Goal: Find specific page/section: Find specific page/section

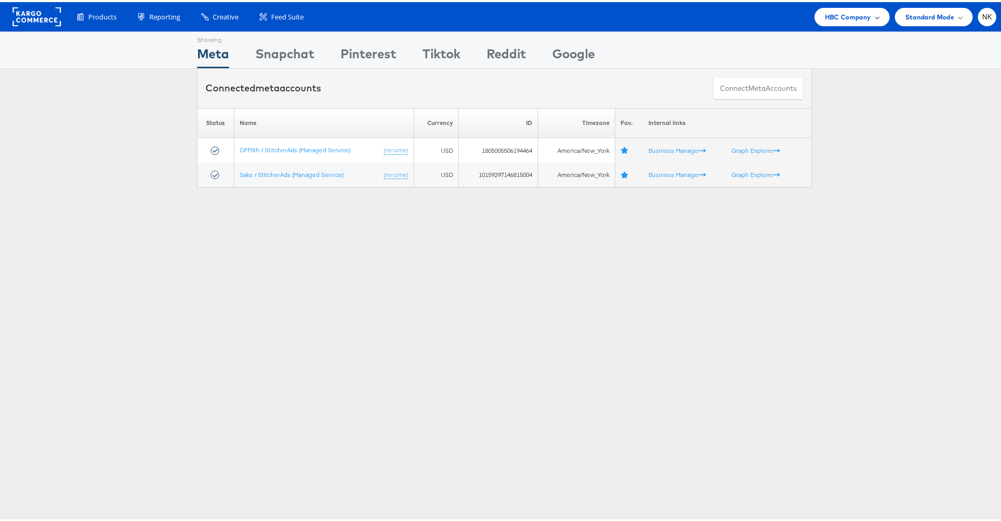
click at [833, 17] on span "HBC Company" at bounding box center [848, 14] width 46 height 11
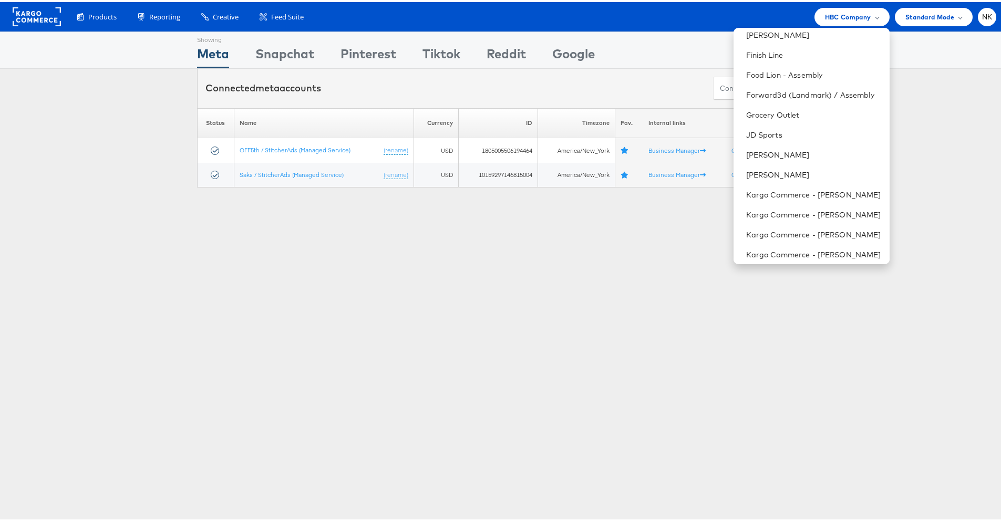
scroll to position [439, 0]
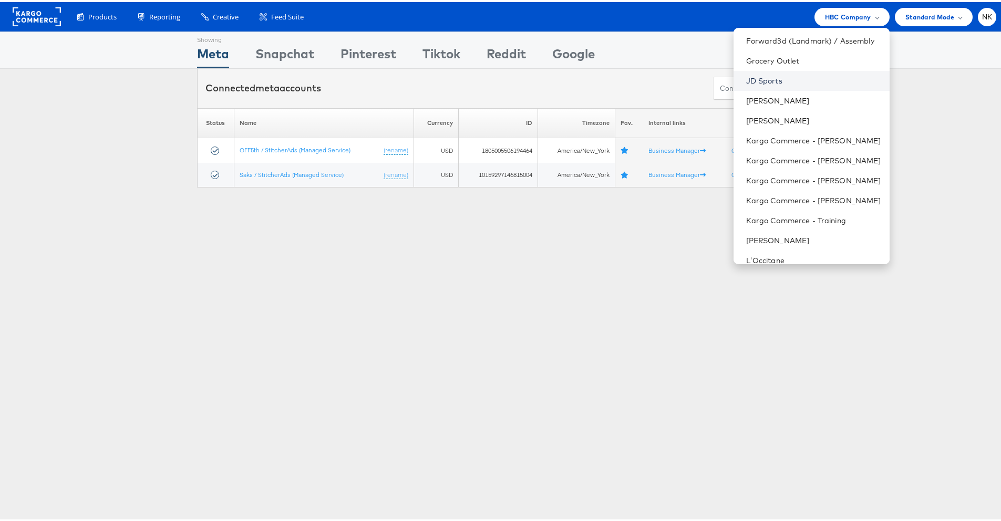
click at [766, 81] on link "JD Sports" at bounding box center [813, 79] width 135 height 11
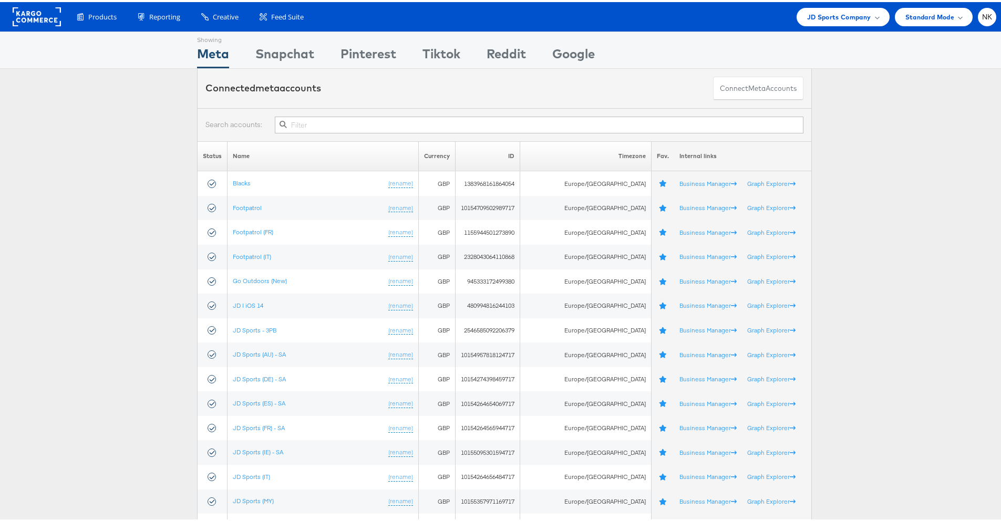
click at [335, 121] on input "text" at bounding box center [539, 123] width 529 height 17
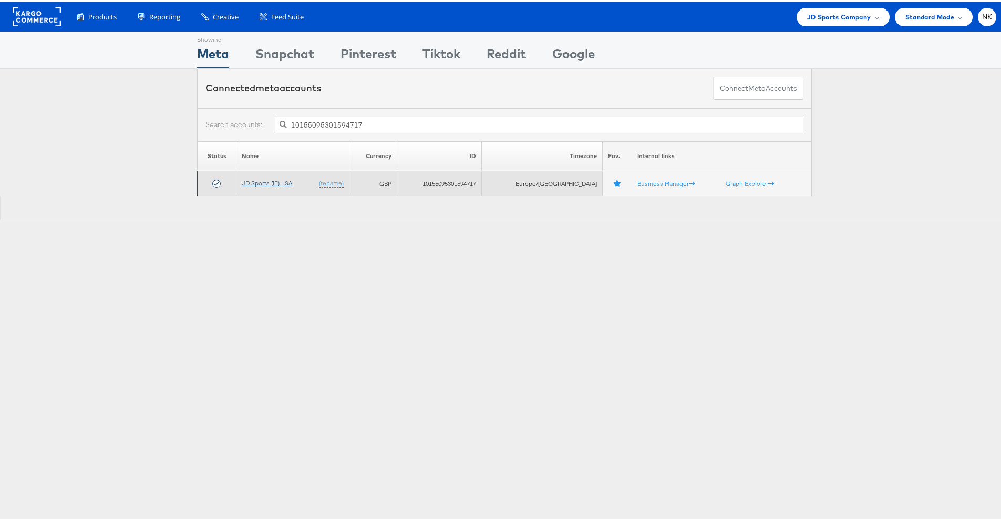
type input "10155095301594717"
click at [282, 181] on link "JD Sports (IE) - SA" at bounding box center [267, 181] width 50 height 8
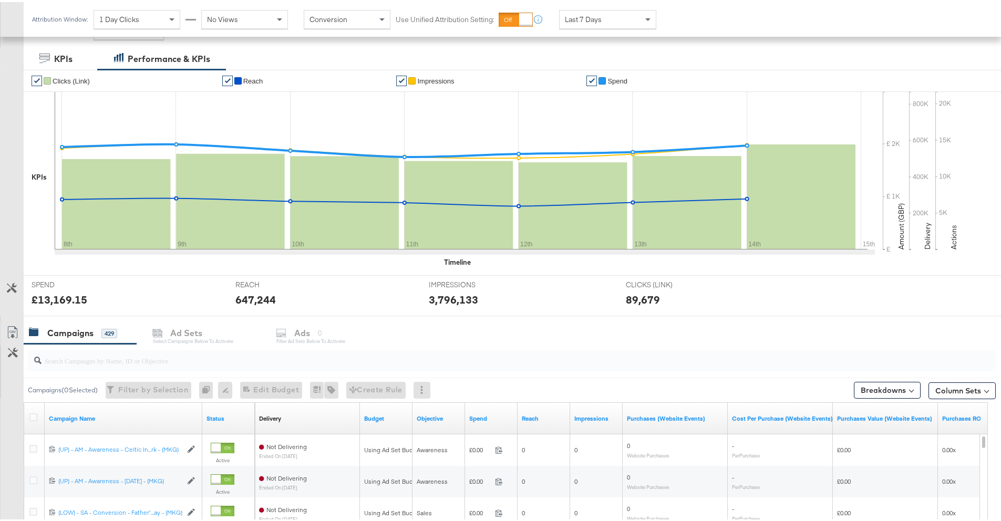
scroll to position [168, 0]
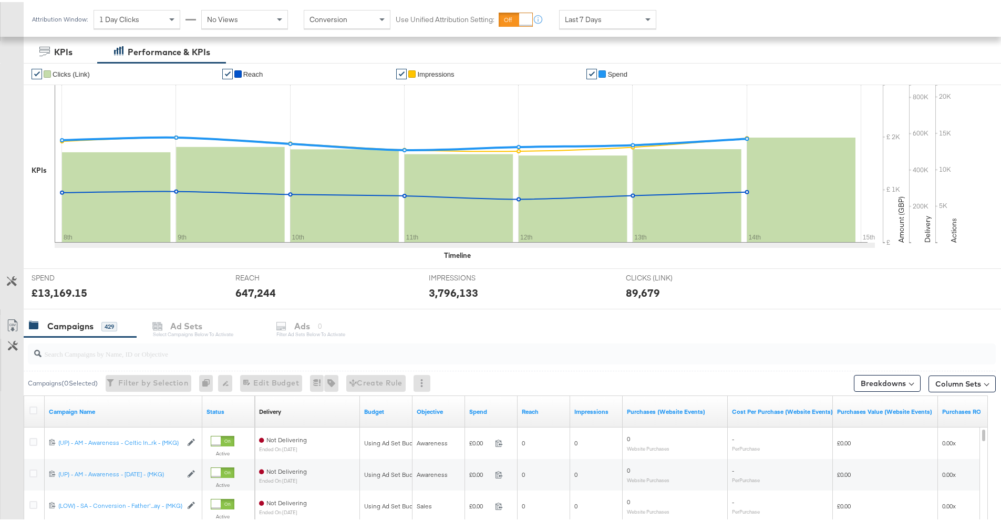
click at [151, 344] on input "search" at bounding box center [474, 347] width 865 height 20
paste input "20231978850360507"
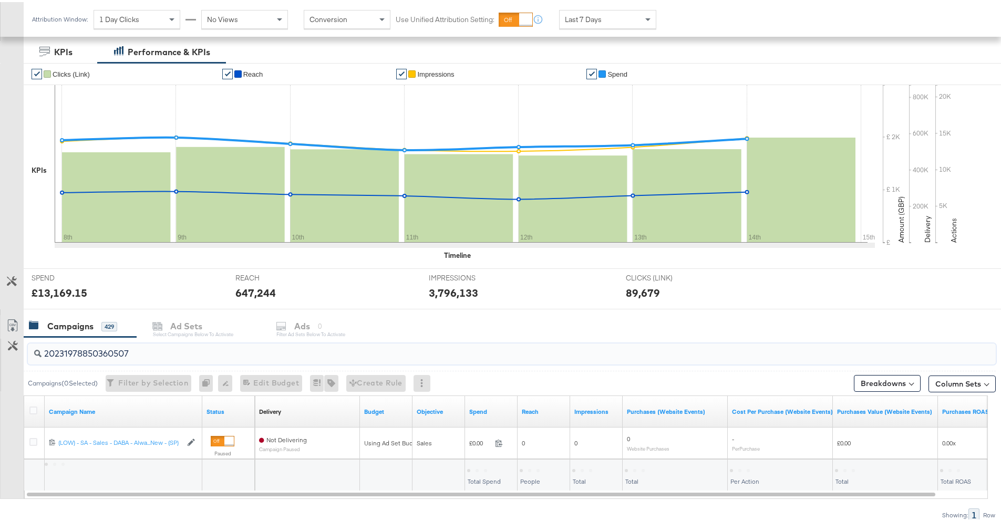
scroll to position [189, 0]
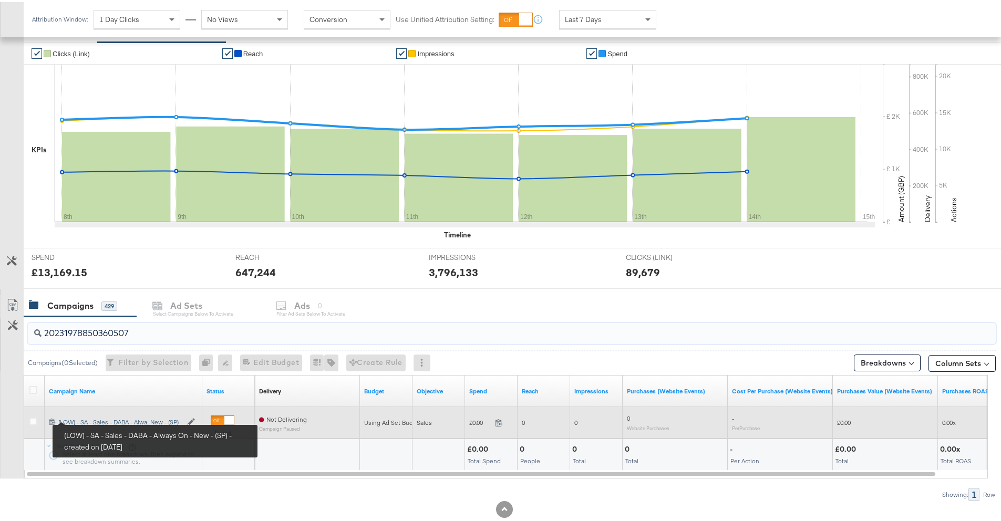
type input "20231978850360507"
click at [92, 418] on div "(LOW) - SA - Sales - DABA - Always On - New - (SP) (LOW) - SA - Sales - DABA - …" at bounding box center [119, 420] width 123 height 8
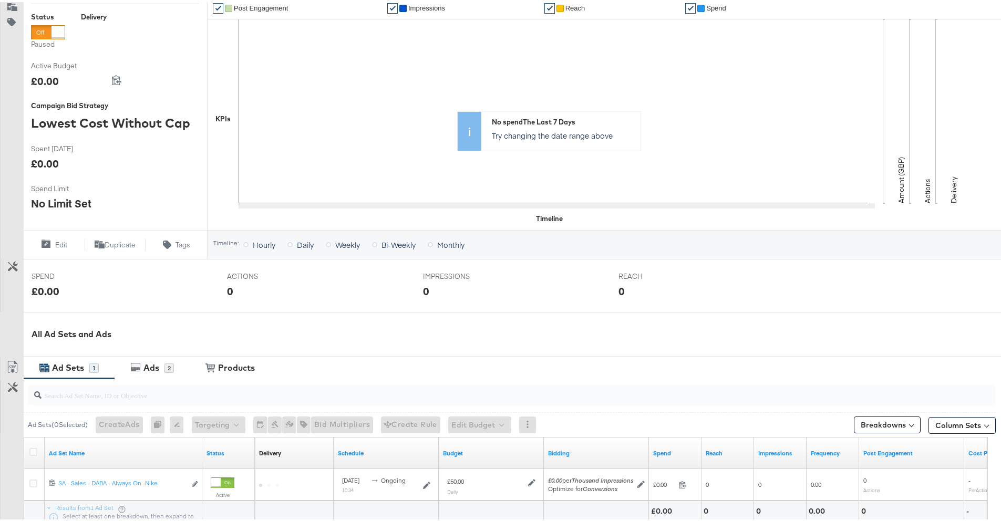
scroll to position [266, 0]
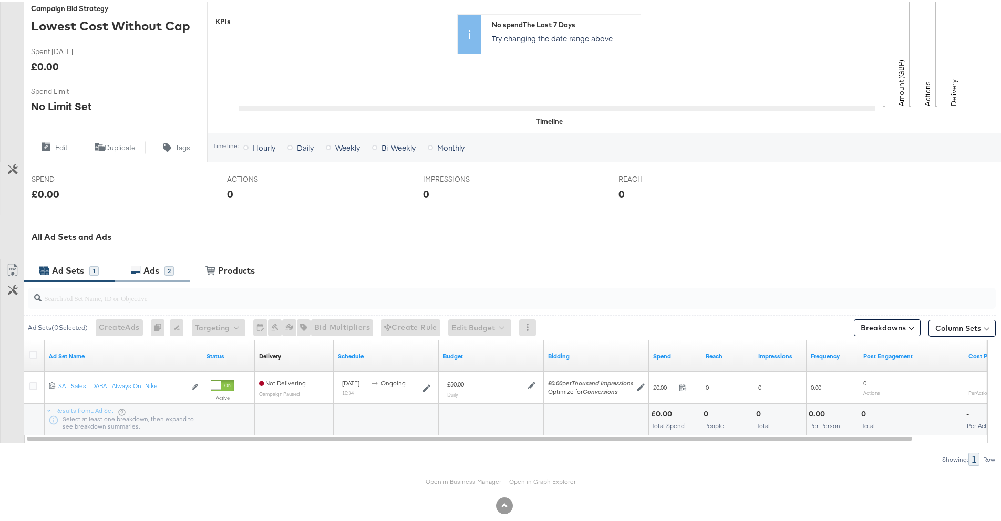
click at [158, 273] on div "Ads" at bounding box center [151, 269] width 16 height 12
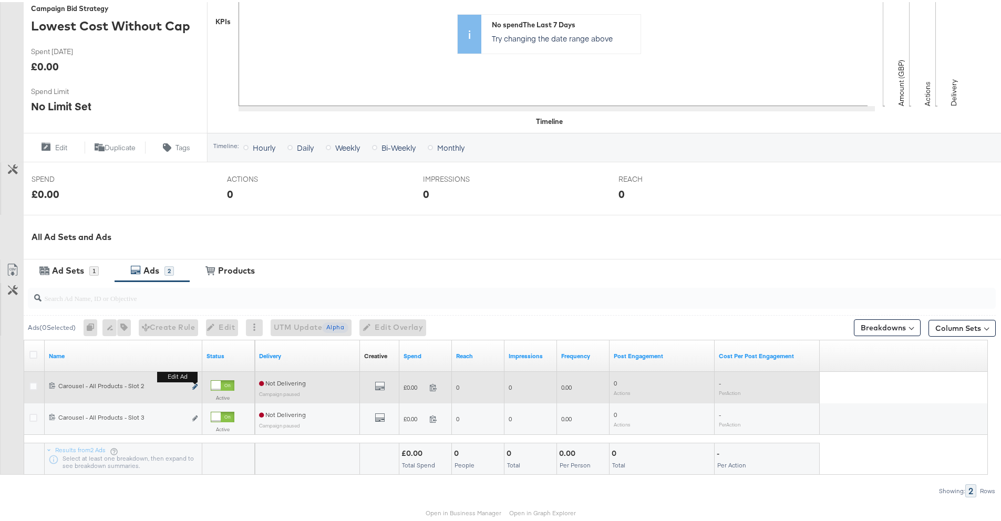
click at [193, 385] on icon "link" at bounding box center [194, 385] width 5 height 6
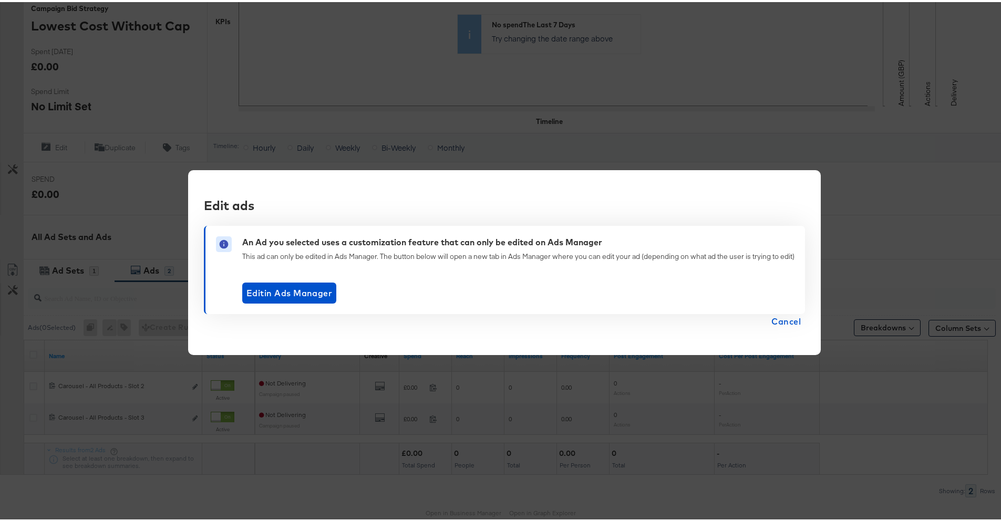
click at [792, 324] on span "Cancel" at bounding box center [785, 319] width 29 height 15
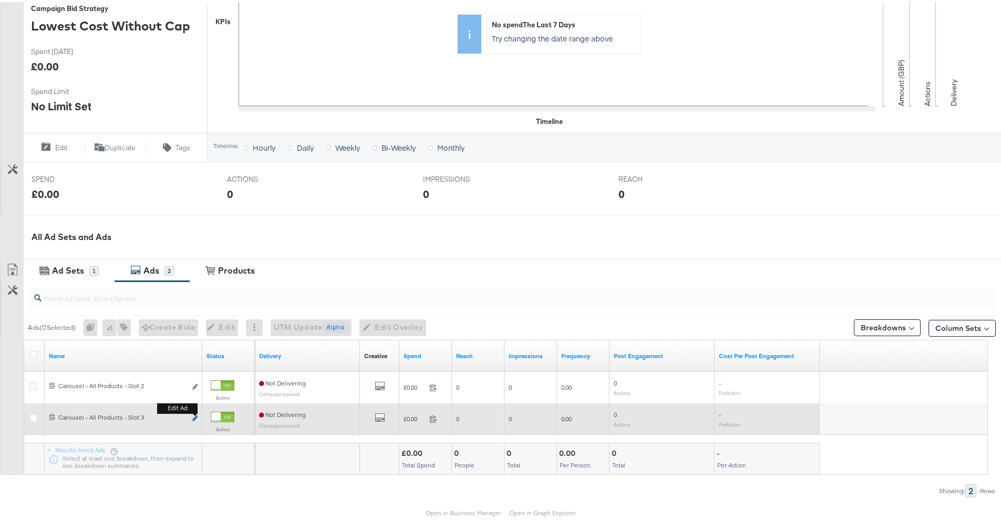
click at [196, 416] on icon "link" at bounding box center [194, 417] width 5 height 6
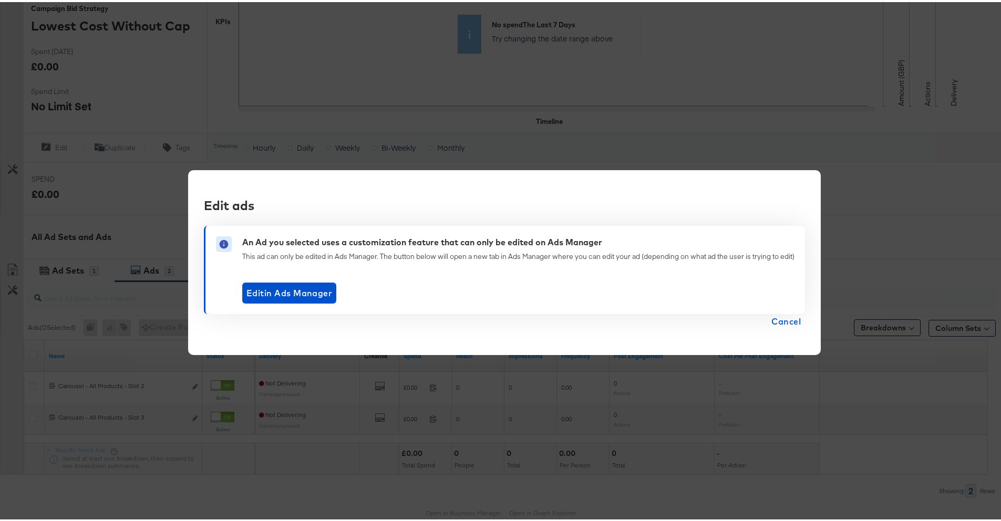
click at [767, 317] on button "Cancel" at bounding box center [786, 319] width 38 height 15
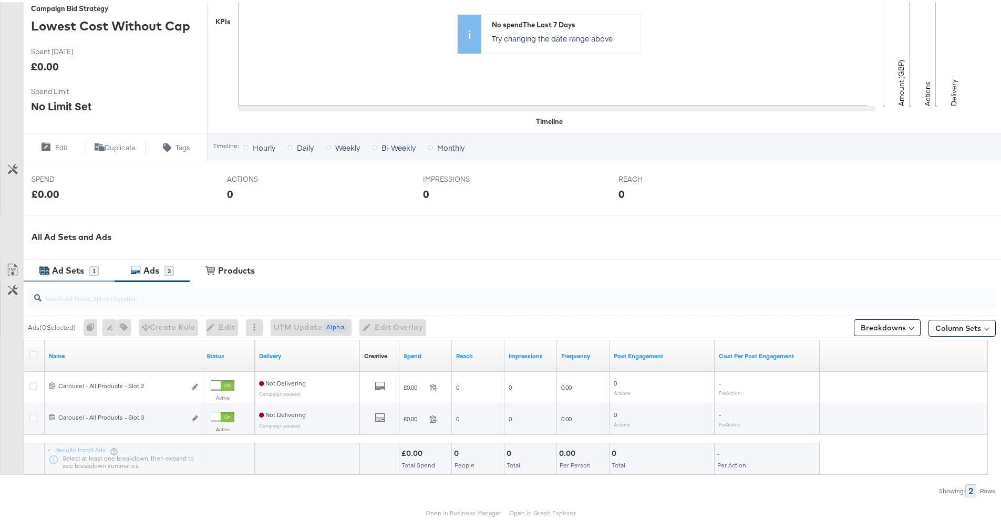
click at [82, 277] on div "Ad Sets 1" at bounding box center [69, 268] width 91 height 23
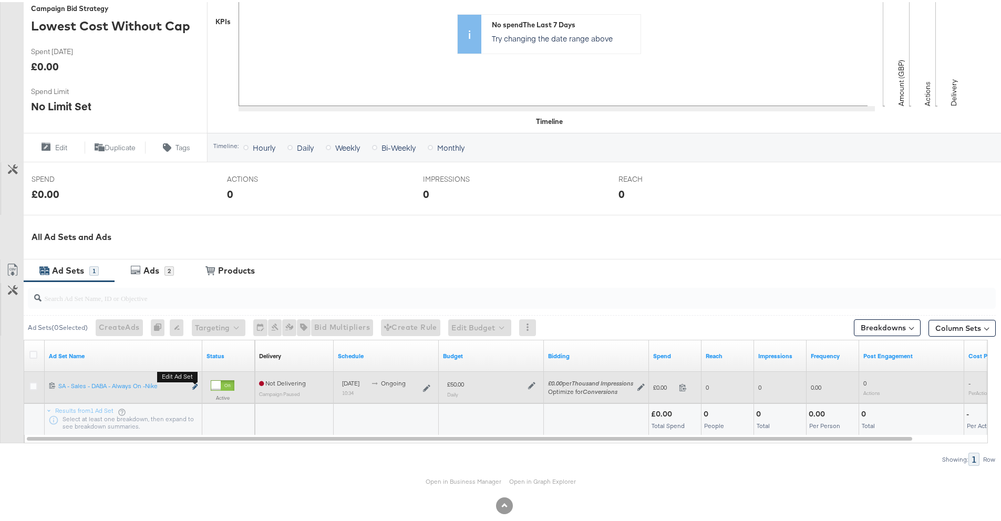
click at [194, 387] on icon "link" at bounding box center [194, 385] width 5 height 6
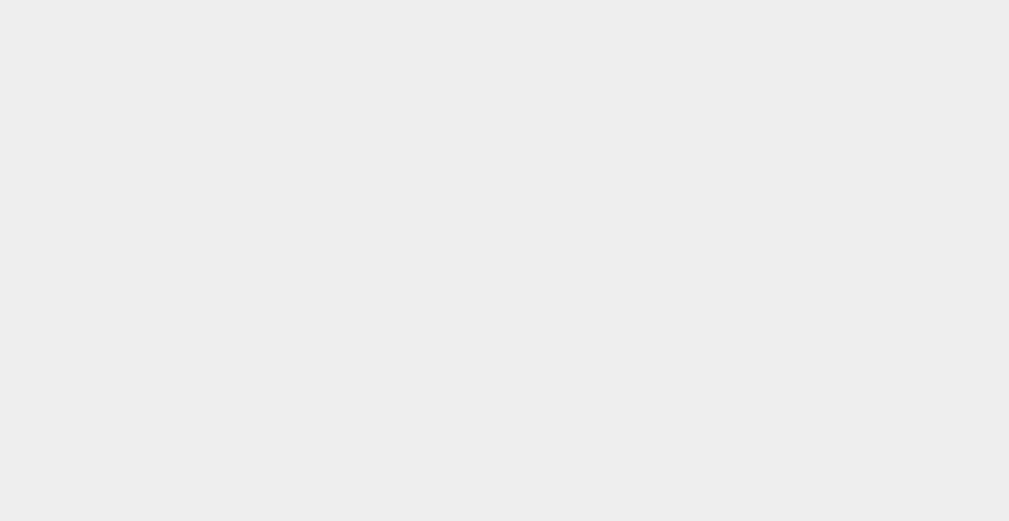
scroll to position [0, 0]
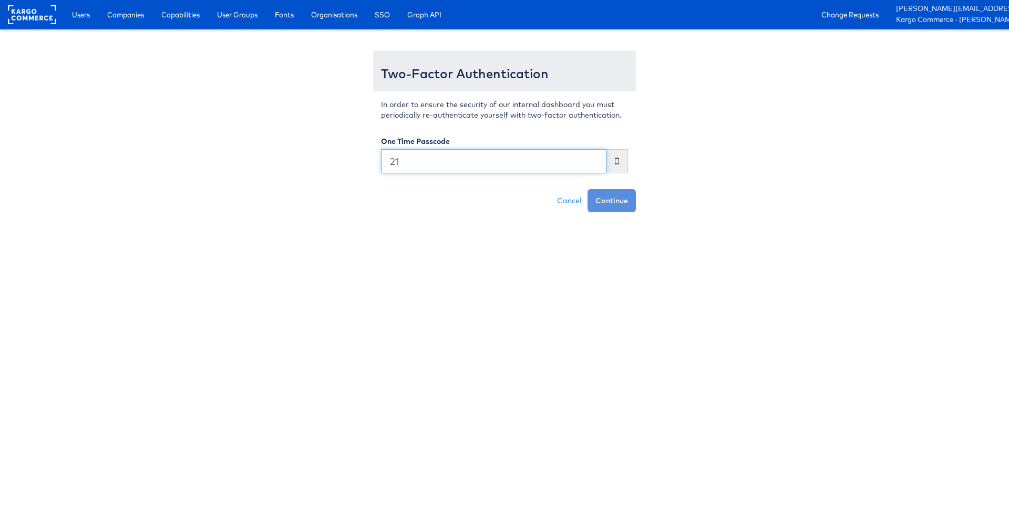
type input "2"
type input "230879"
click at [587, 189] on button "Continue" at bounding box center [611, 200] width 48 height 23
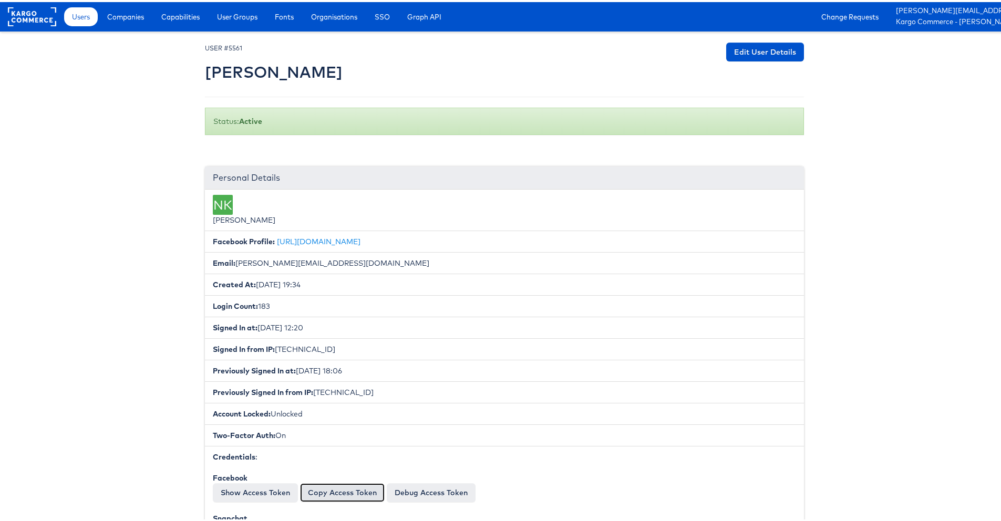
click at [317, 489] on button "Copy Access Token" at bounding box center [342, 490] width 85 height 19
